Goal: Transaction & Acquisition: Purchase product/service

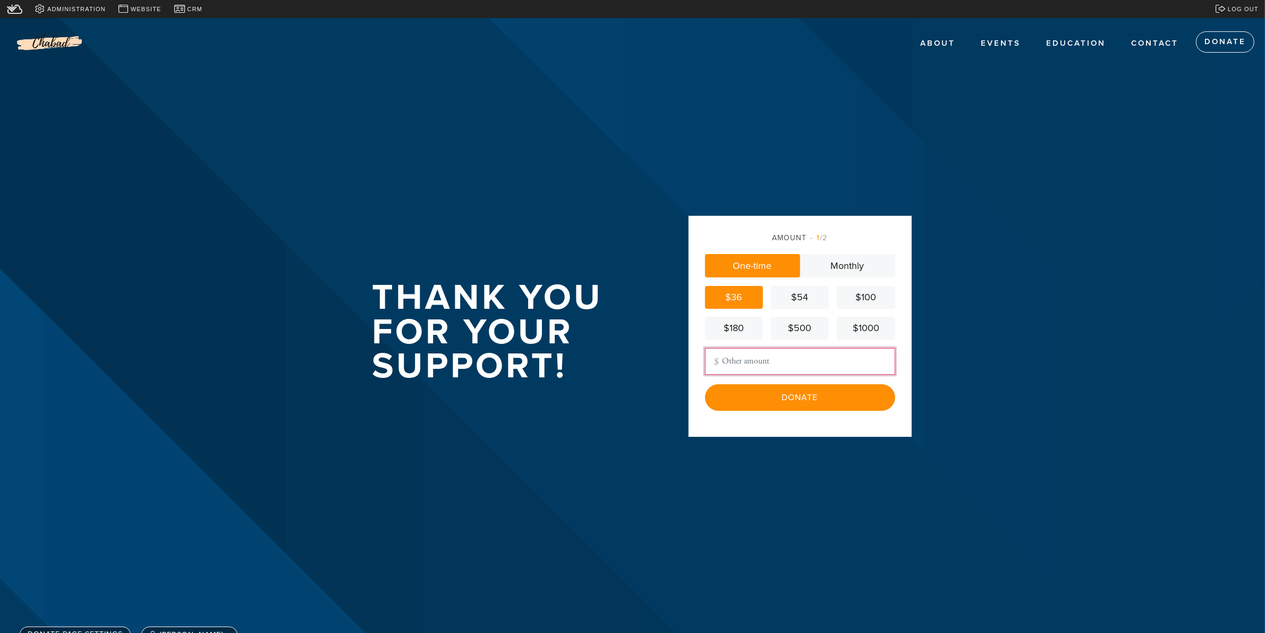
click at [753, 360] on input "Other Amount" at bounding box center [800, 361] width 190 height 27
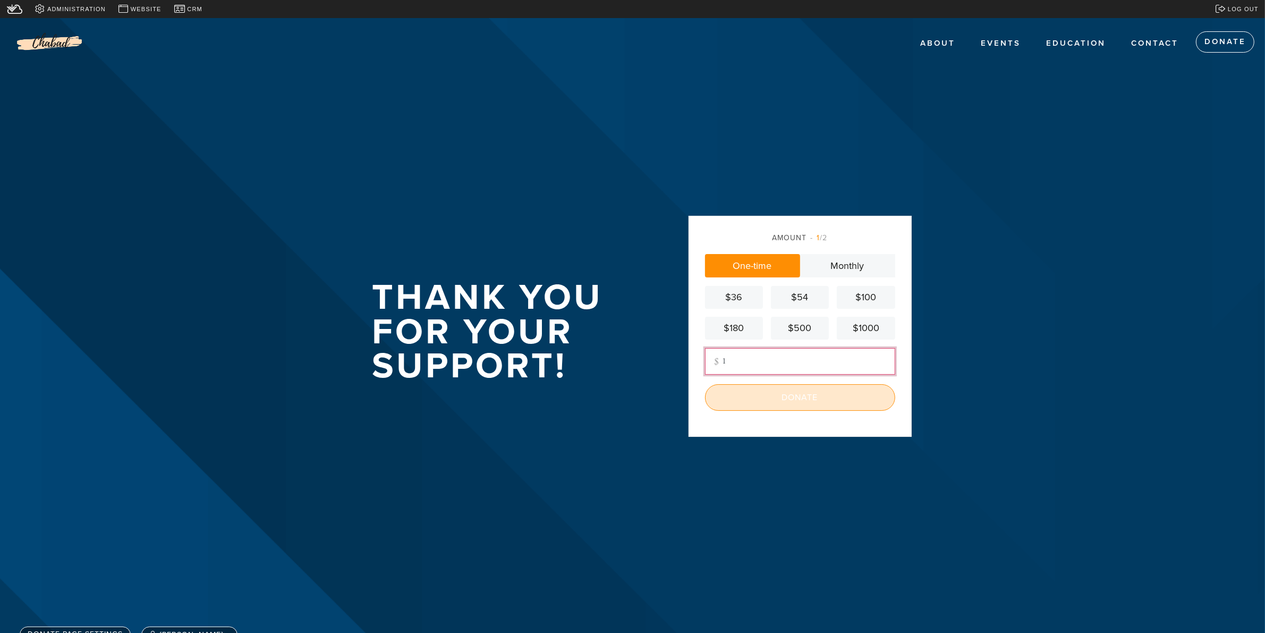
type input "1"
click at [829, 401] on input "Donate" at bounding box center [800, 397] width 190 height 27
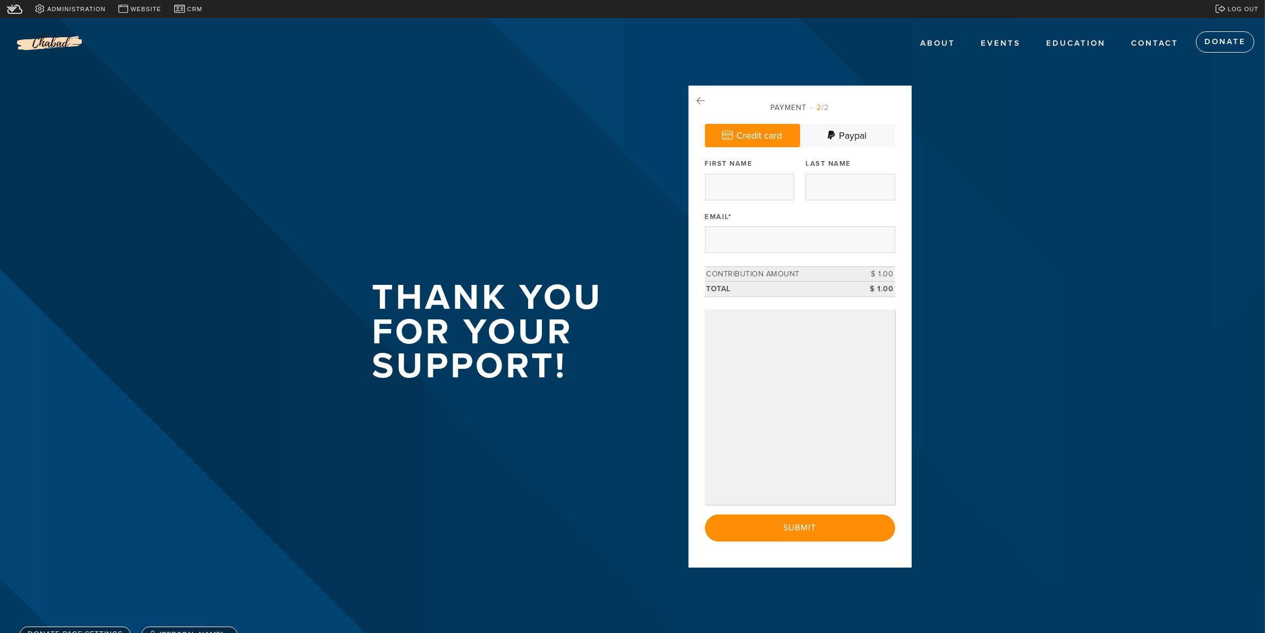
click at [737, 220] on div "Email *" at bounding box center [800, 230] width 190 height 44
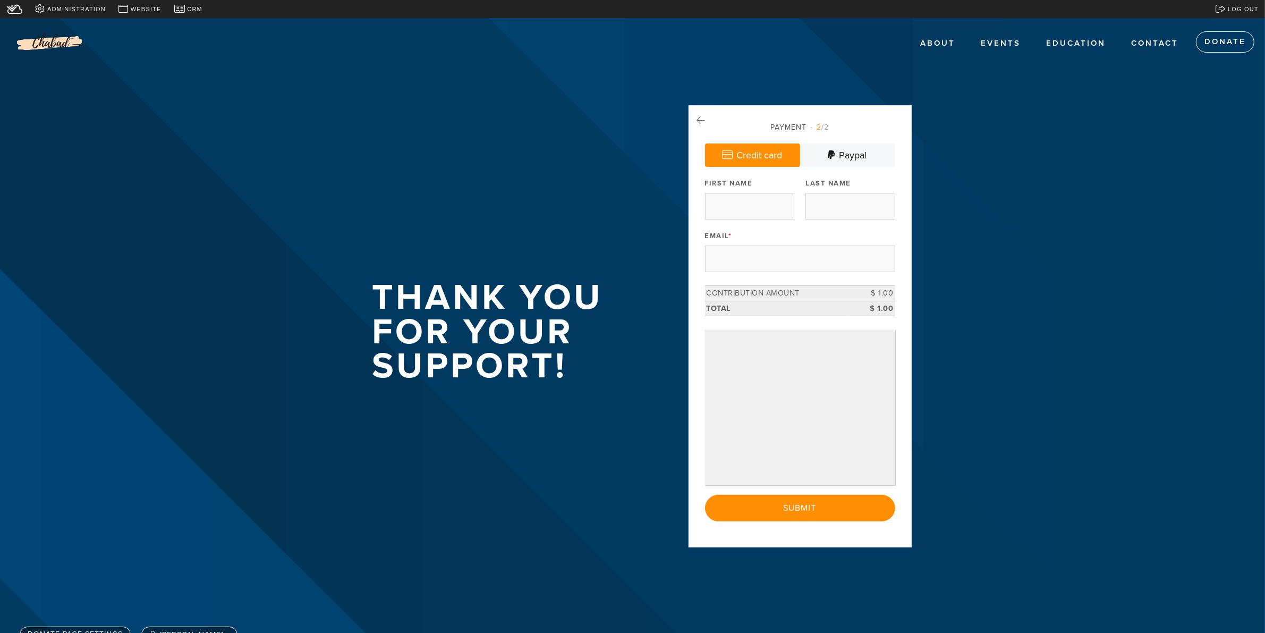
click at [948, 420] on header "ABOUT EVENTS HOLIDAYS LADIES EVENTS TEFILLIN CLUB RABBIS AND RETIREES TORREY HI…" at bounding box center [632, 334] width 1265 height 633
click at [724, 213] on input "First Name" at bounding box center [749, 206] width 89 height 27
click at [828, 219] on input "Last Name" at bounding box center [849, 206] width 89 height 27
click at [828, 157] on icon at bounding box center [831, 155] width 7 height 10
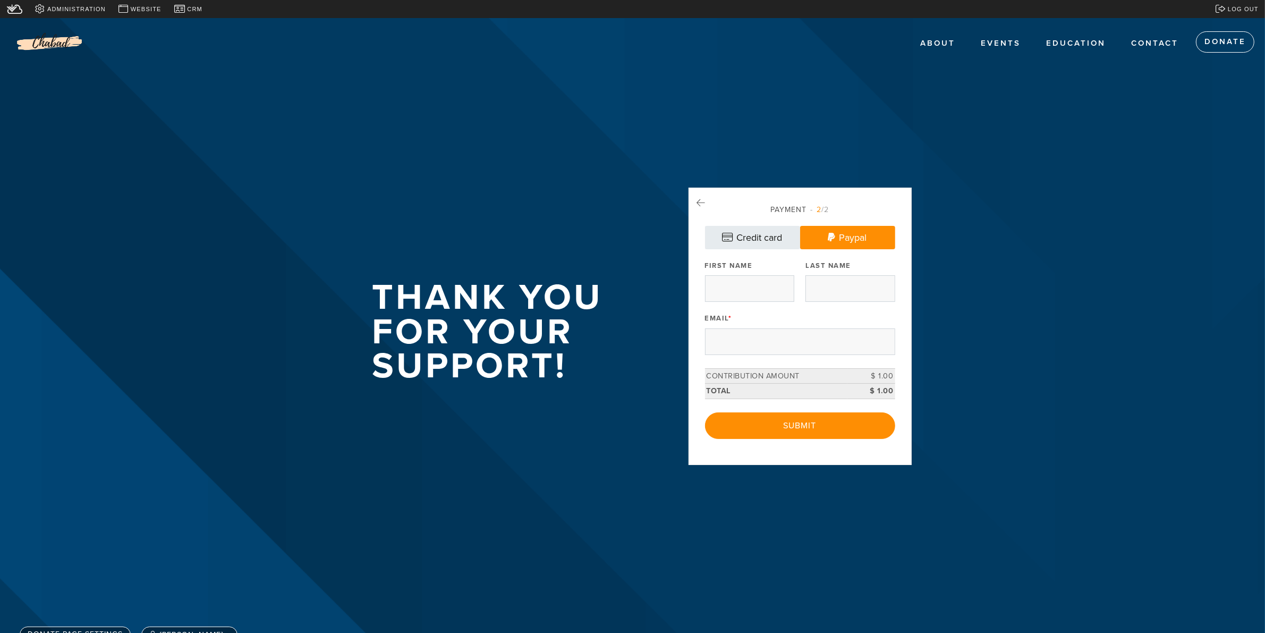
click at [741, 239] on link "Credit card" at bounding box center [752, 237] width 95 height 23
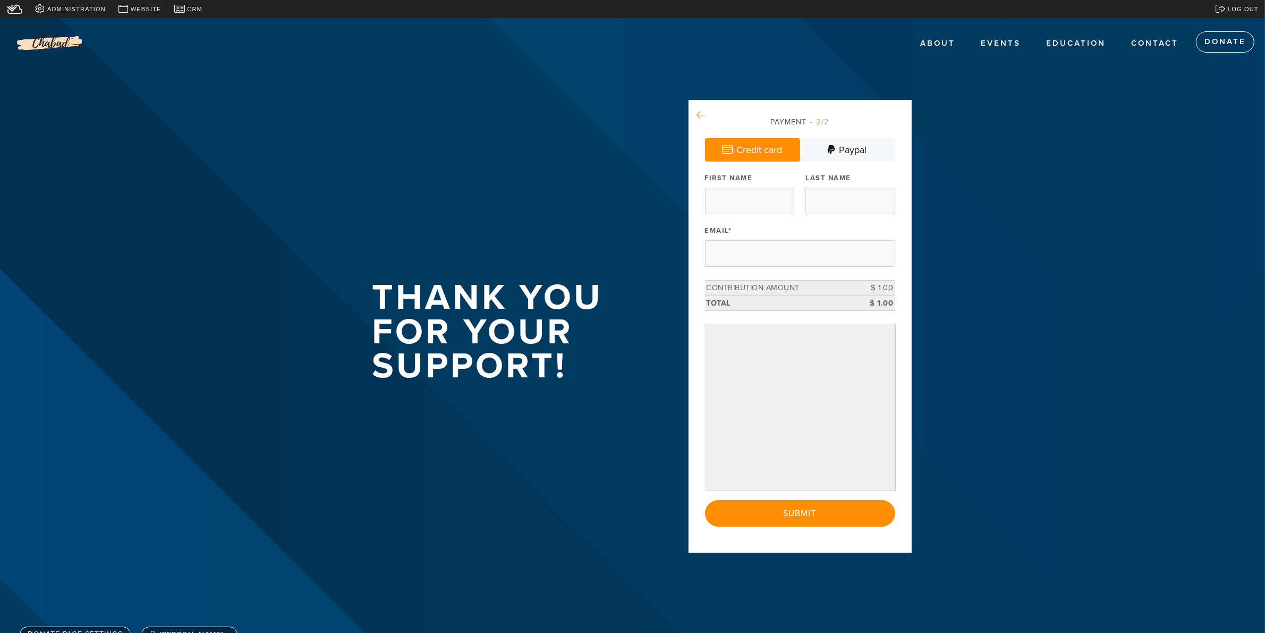
click at [705, 110] on icon at bounding box center [701, 115] width 8 height 10
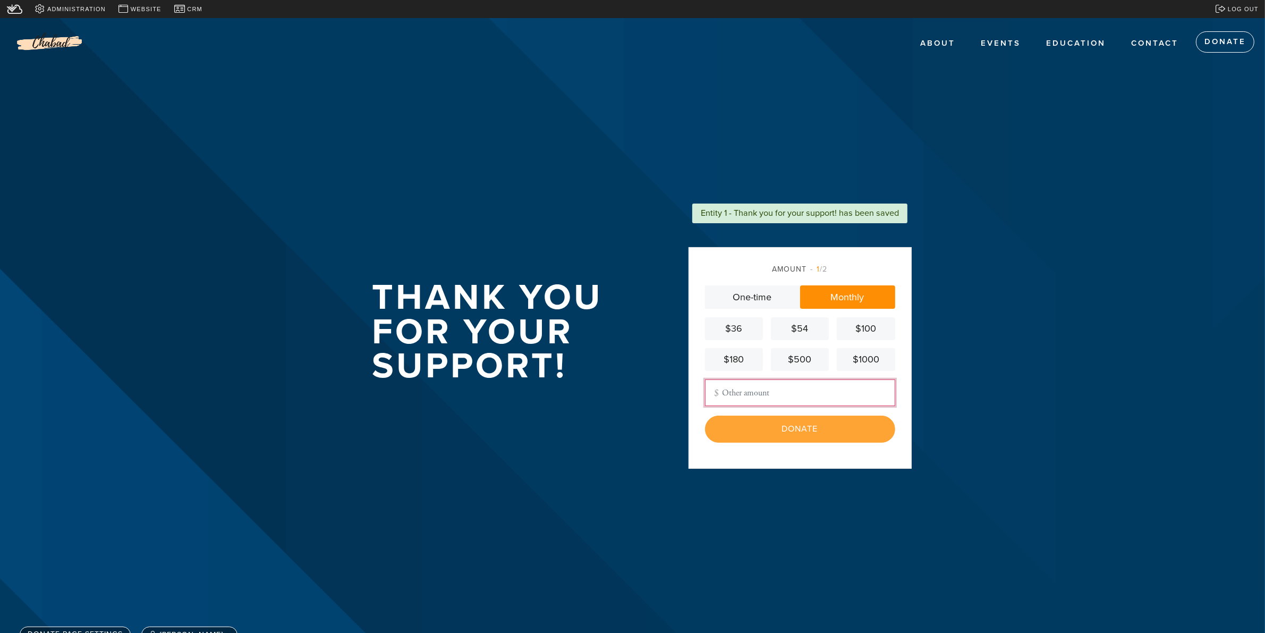
click at [753, 384] on input "Other Amount" at bounding box center [800, 392] width 190 height 27
type input "1"
click at [781, 304] on link "One-time" at bounding box center [752, 296] width 95 height 23
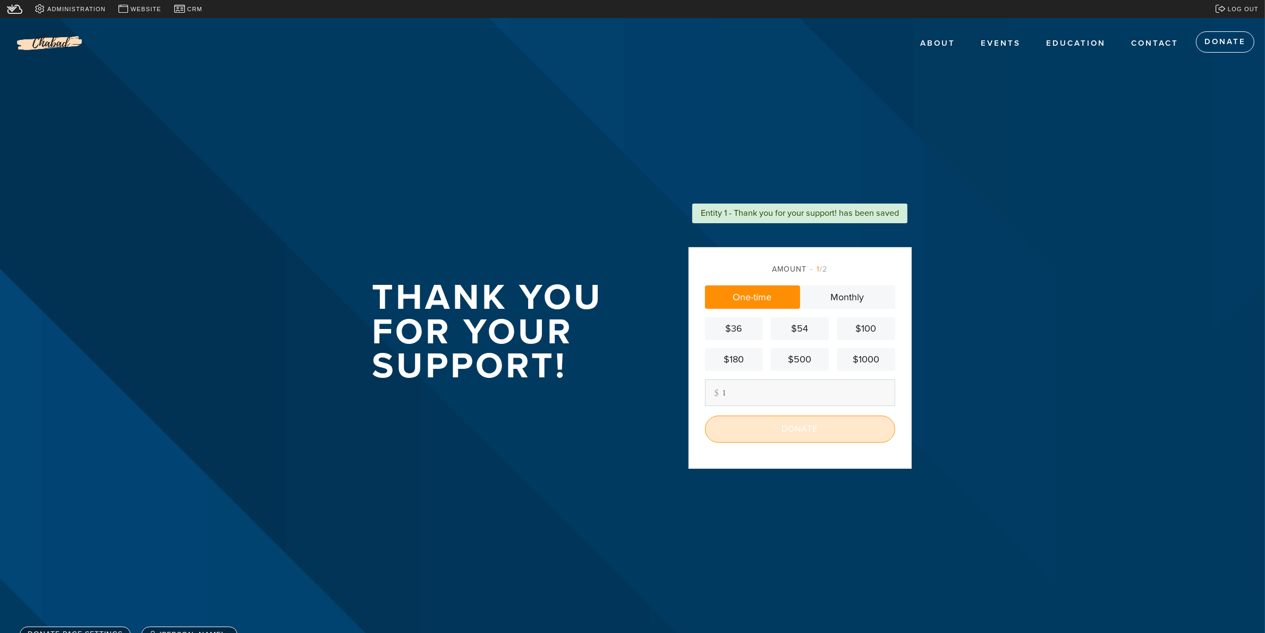
click at [789, 439] on input "Donate" at bounding box center [800, 428] width 190 height 27
click at [790, 433] on div "Donate" at bounding box center [800, 428] width 190 height 27
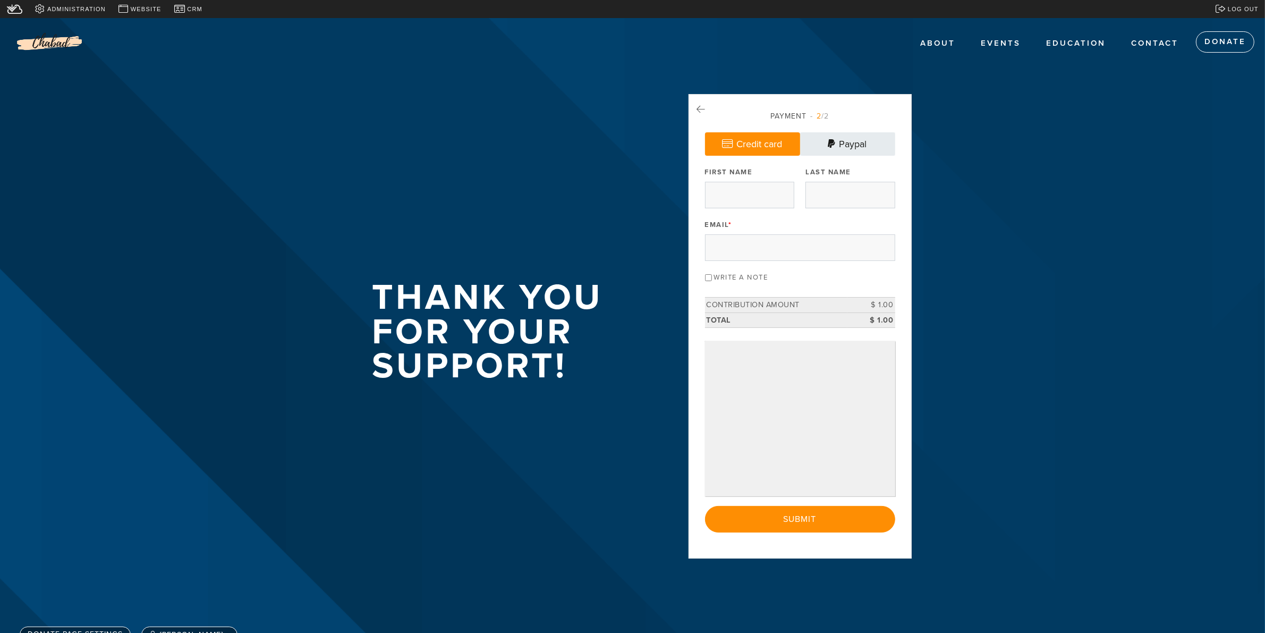
click at [850, 133] on link "Paypal" at bounding box center [847, 143] width 95 height 23
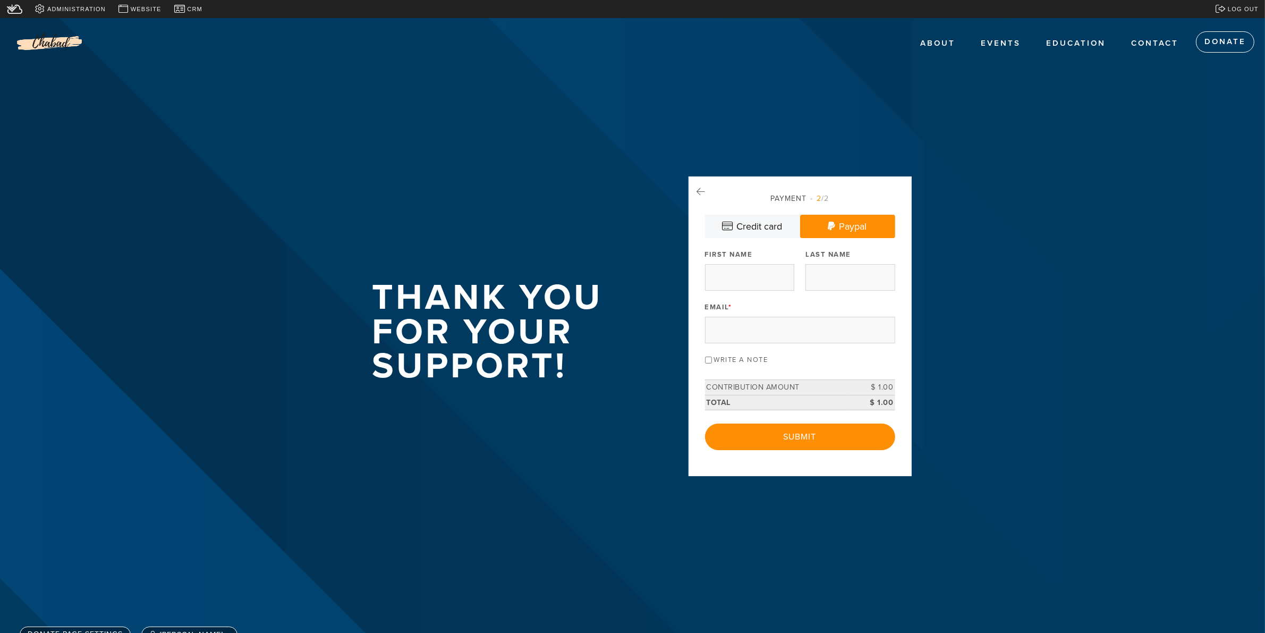
click at [713, 357] on div "Write a note" at bounding box center [800, 359] width 190 height 14
click at [709, 357] on input "Write a note" at bounding box center [708, 359] width 7 height 7
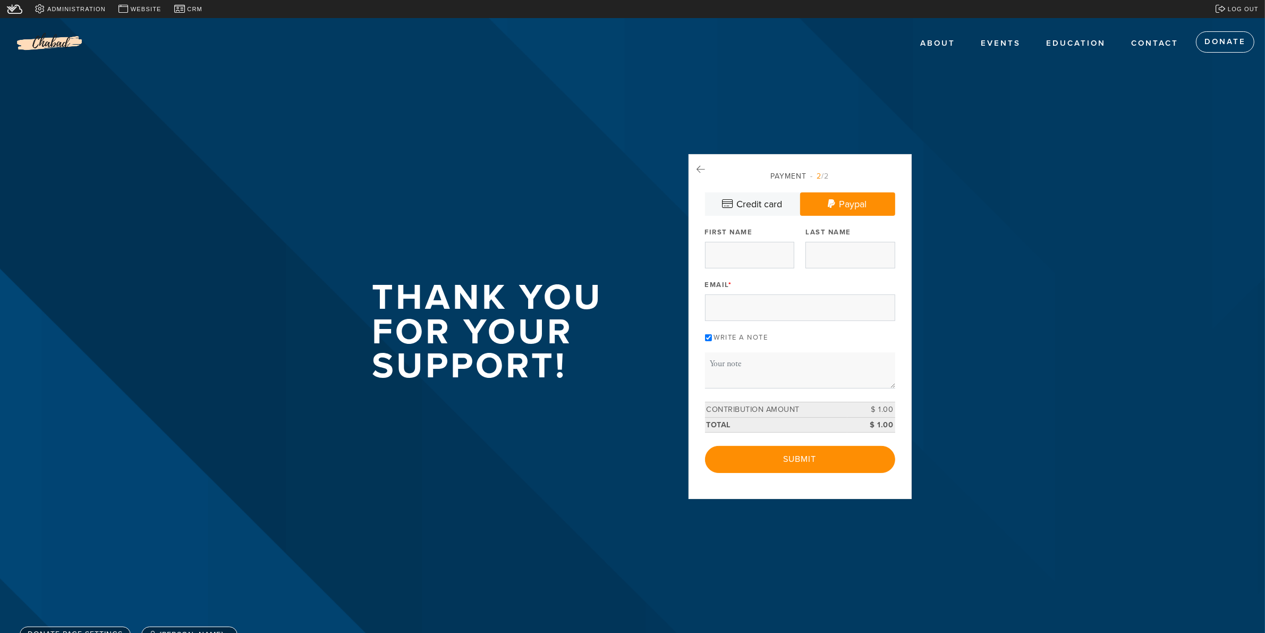
click at [705, 335] on input "Write a note" at bounding box center [708, 337] width 7 height 7
checkbox input "false"
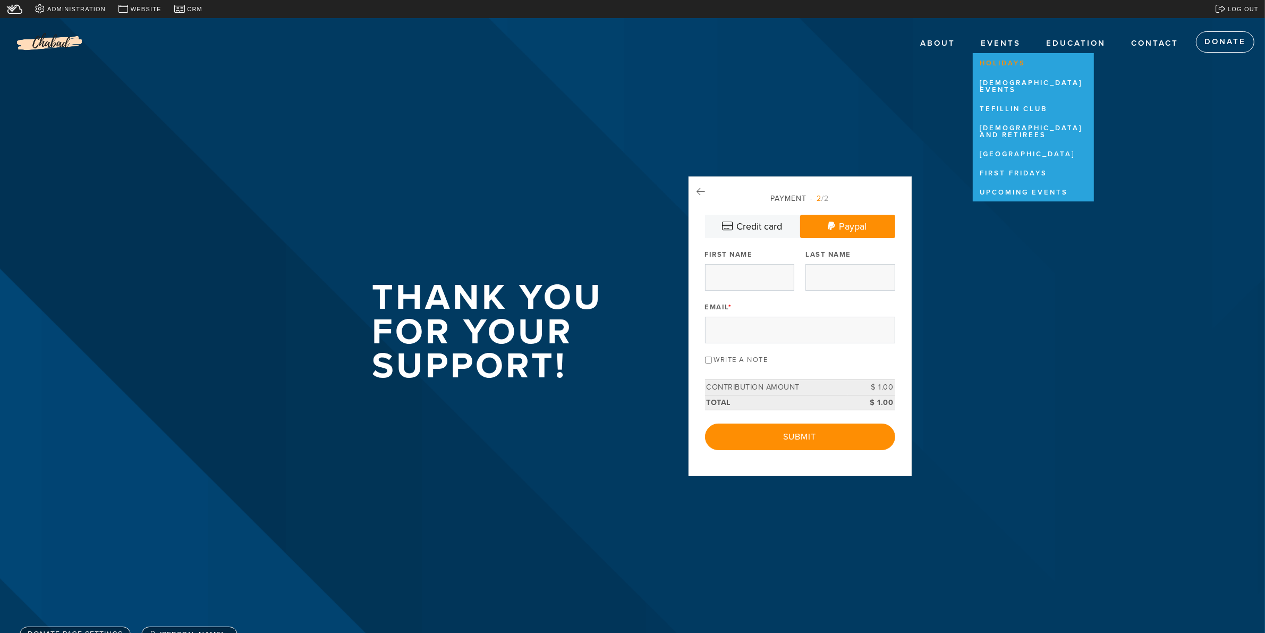
click at [1000, 59] on link "HOLIDAYS" at bounding box center [1031, 64] width 116 height 18
